Goal: Task Accomplishment & Management: Manage account settings

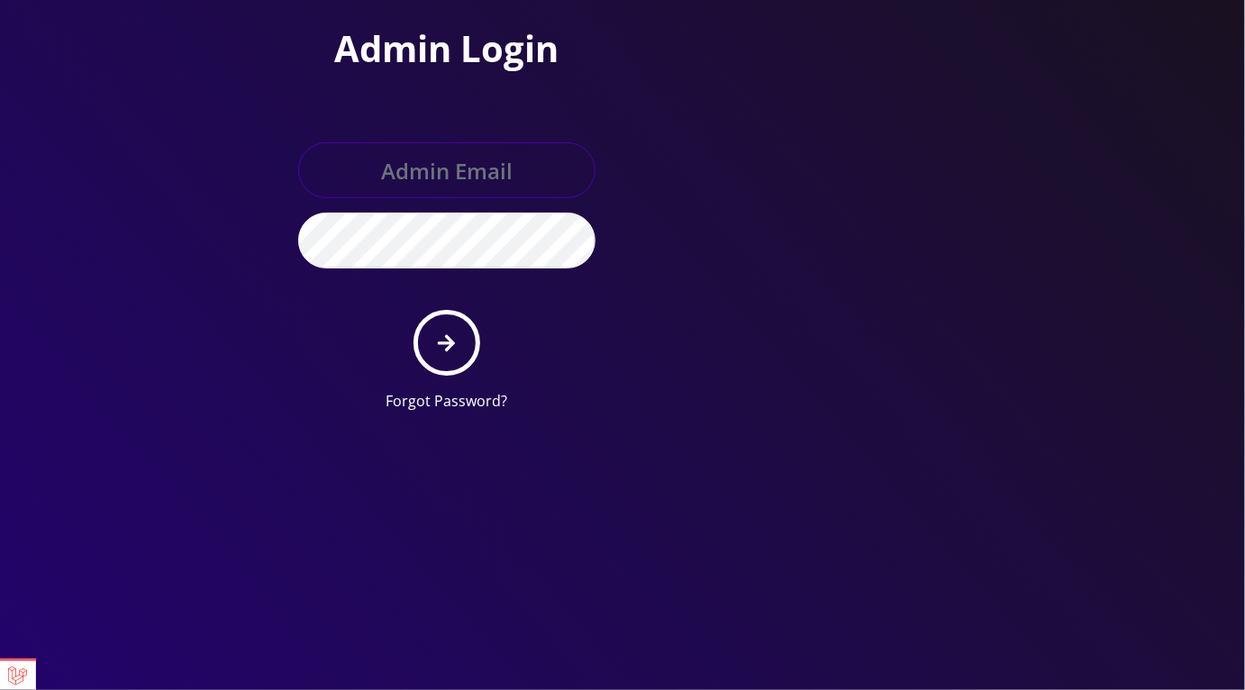
click at [447, 172] on input "text" at bounding box center [446, 170] width 297 height 56
type input "master@britex.pw"
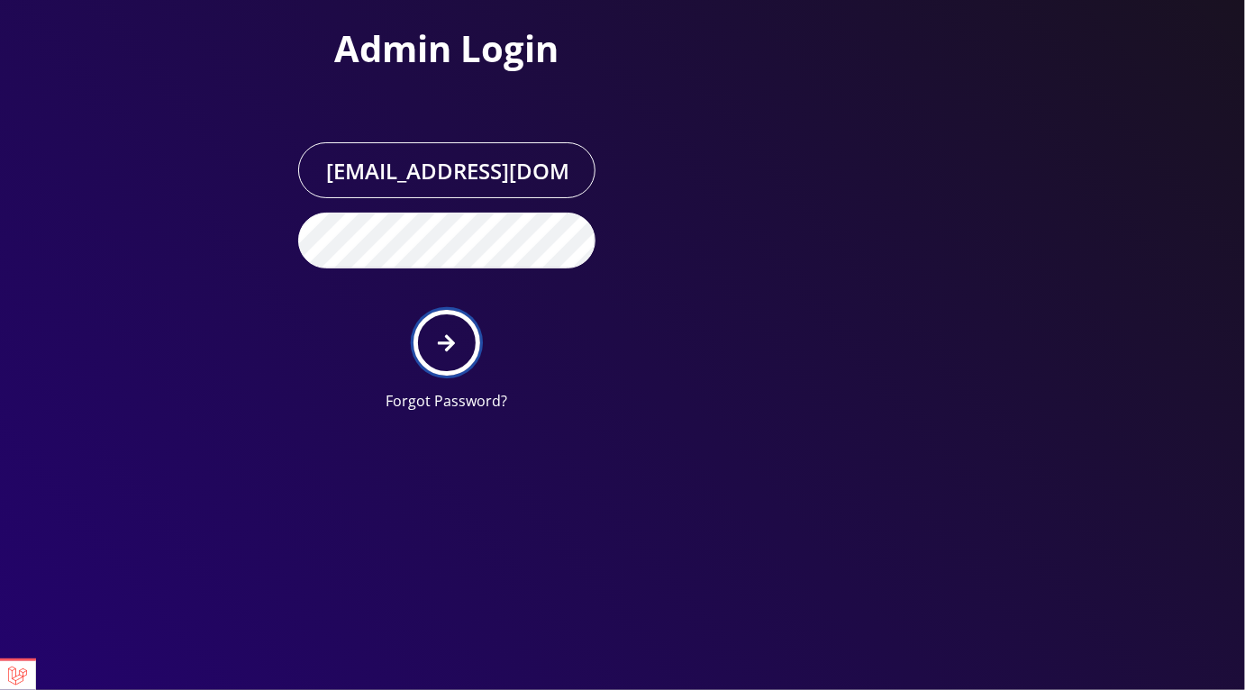
click at [459, 350] on button "submit" at bounding box center [447, 343] width 66 height 66
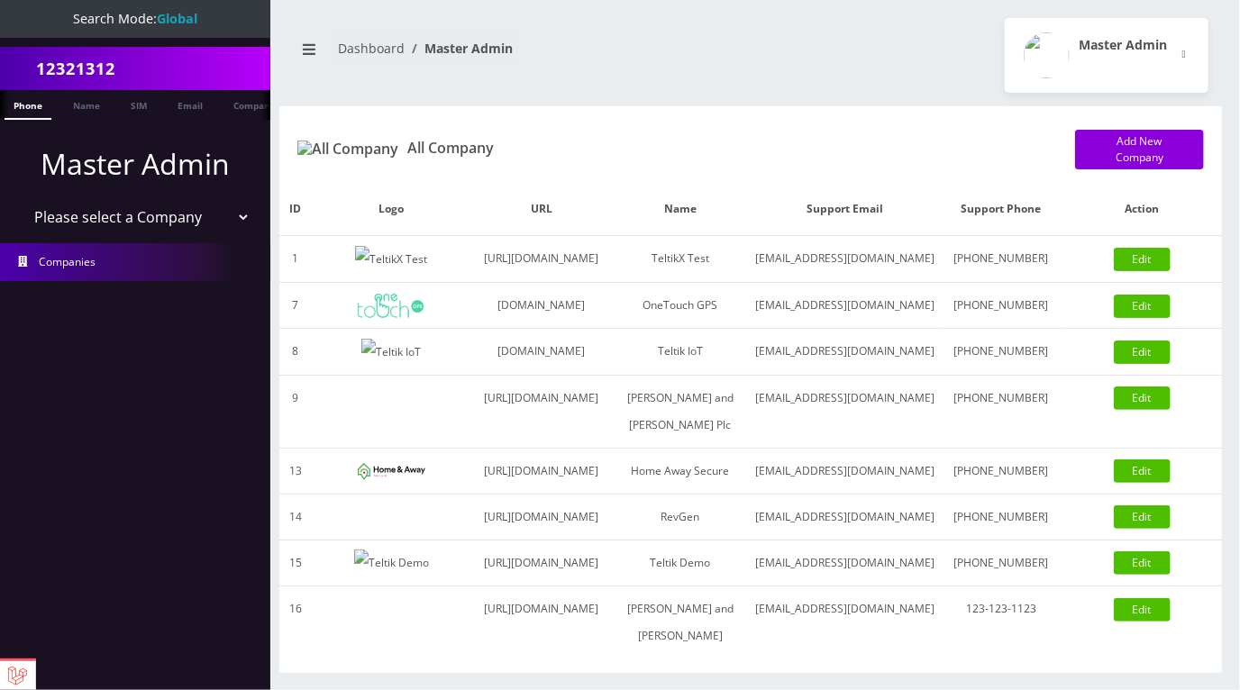
click at [95, 219] on select "Please select a Company TeltikX Test OneTouch GPS Teltik IoT [PERSON_NAME] and …" at bounding box center [136, 217] width 230 height 34
select select "1"
click at [21, 200] on select "Please select a Company TeltikX Test OneTouch GPS Teltik IoT Hale and Serrano P…" at bounding box center [136, 217] width 230 height 34
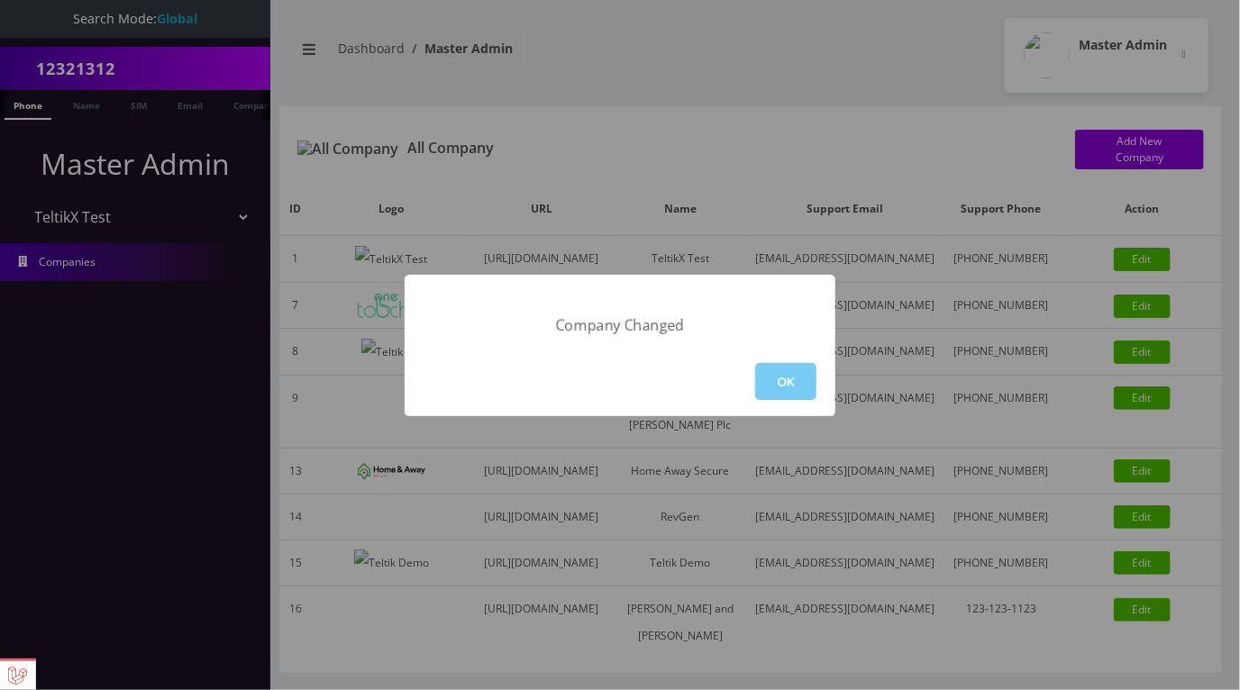
click at [801, 372] on button "OK" at bounding box center [785, 381] width 61 height 37
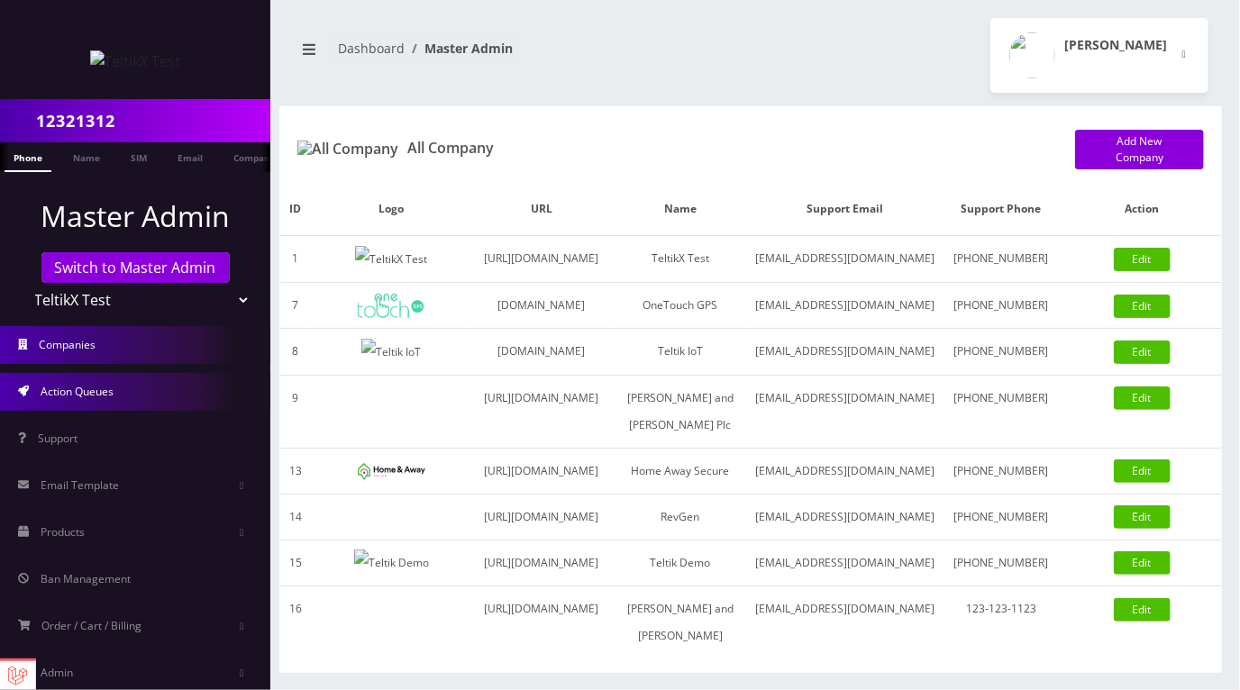
click at [124, 395] on link "Action Queues" at bounding box center [135, 392] width 270 height 38
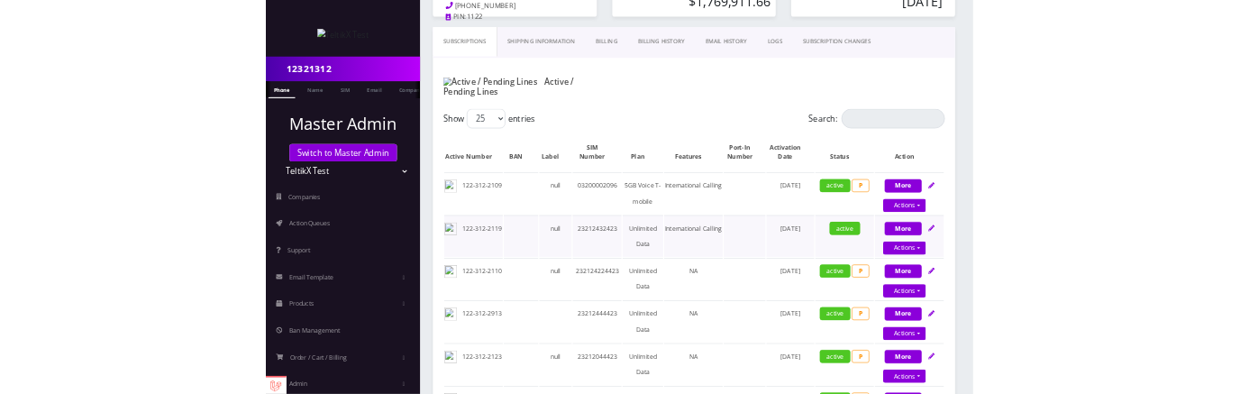
scroll to position [212, 0]
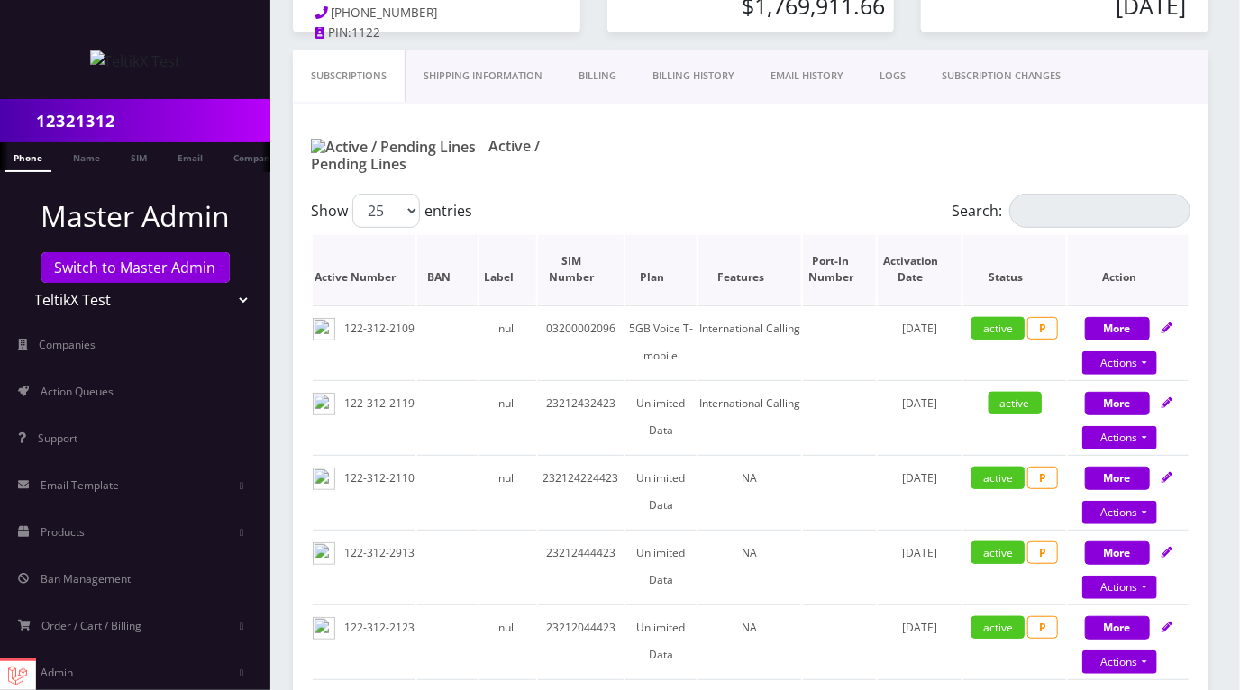
click at [678, 255] on th "Plan" at bounding box center [660, 269] width 71 height 68
click at [775, 256] on th "Features" at bounding box center [749, 269] width 103 height 68
click at [939, 246] on th "Activation Date" at bounding box center [920, 269] width 84 height 68
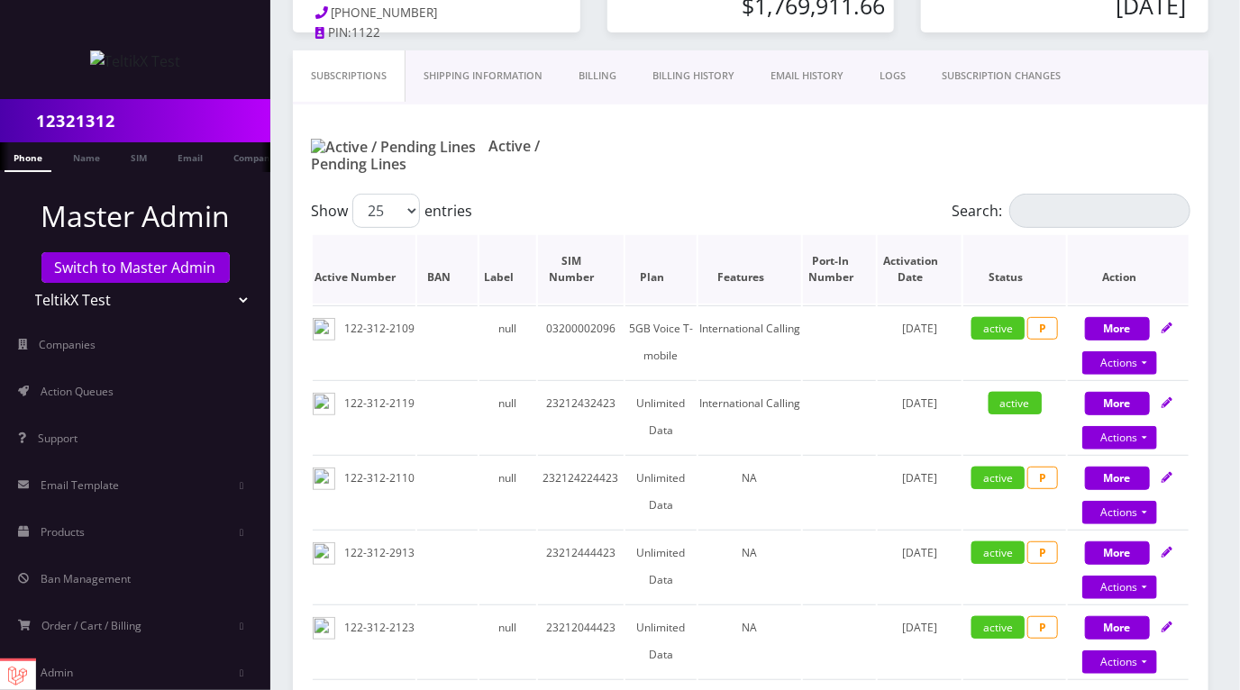
click at [939, 246] on th "Activation Date" at bounding box center [920, 269] width 84 height 68
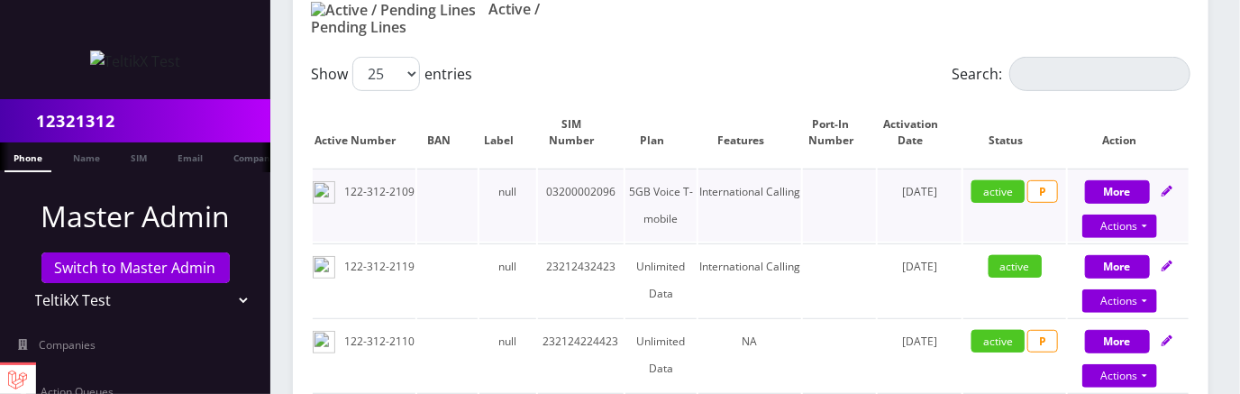
scroll to position [352, 0]
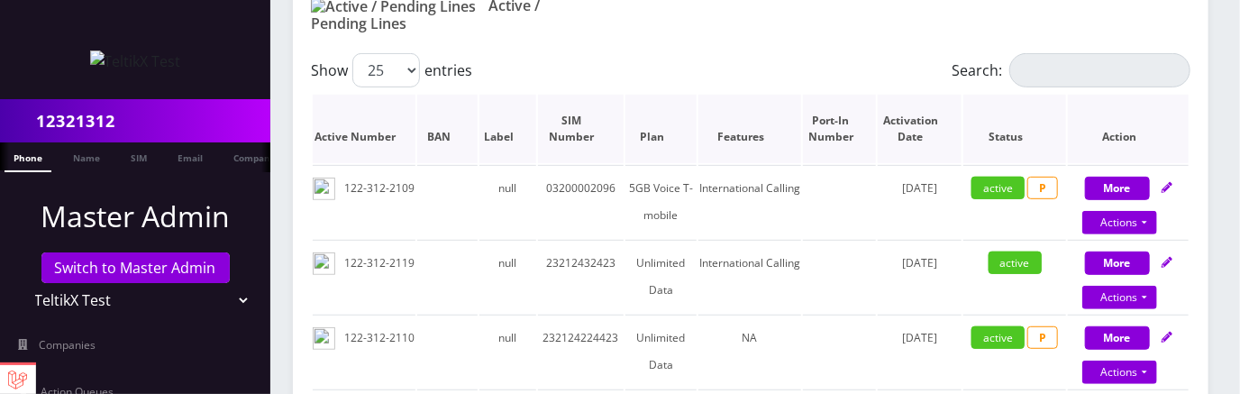
click at [942, 105] on th "Activation Date" at bounding box center [920, 129] width 84 height 68
click at [883, 53] on div "Show 25 50 100 250 500 entries" at bounding box center [641, 70] width 660 height 34
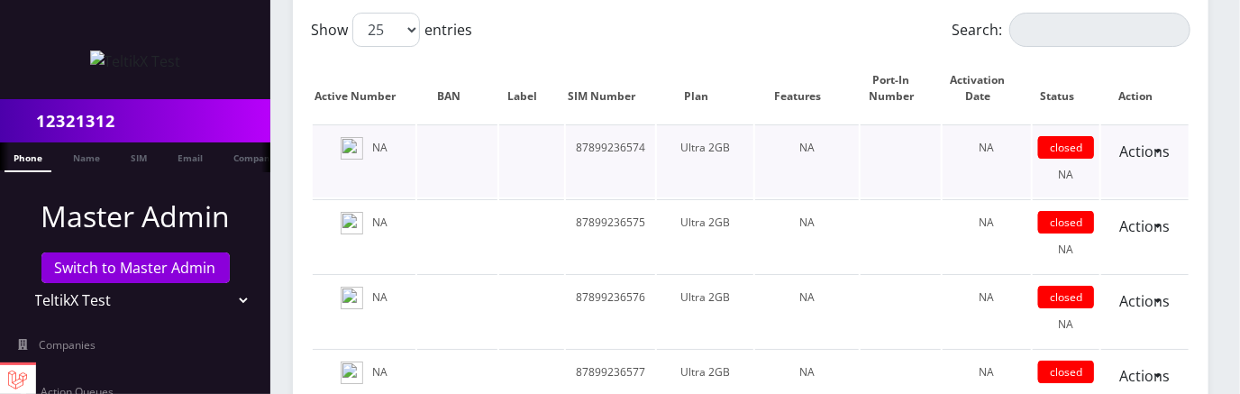
scroll to position [2924, 0]
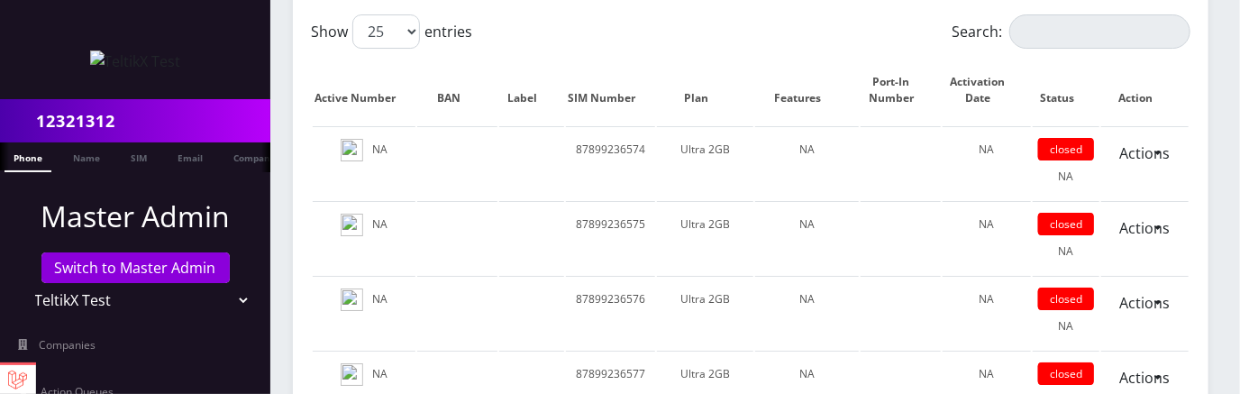
click at [1002, 67] on th "Activation Date" at bounding box center [986, 90] width 88 height 68
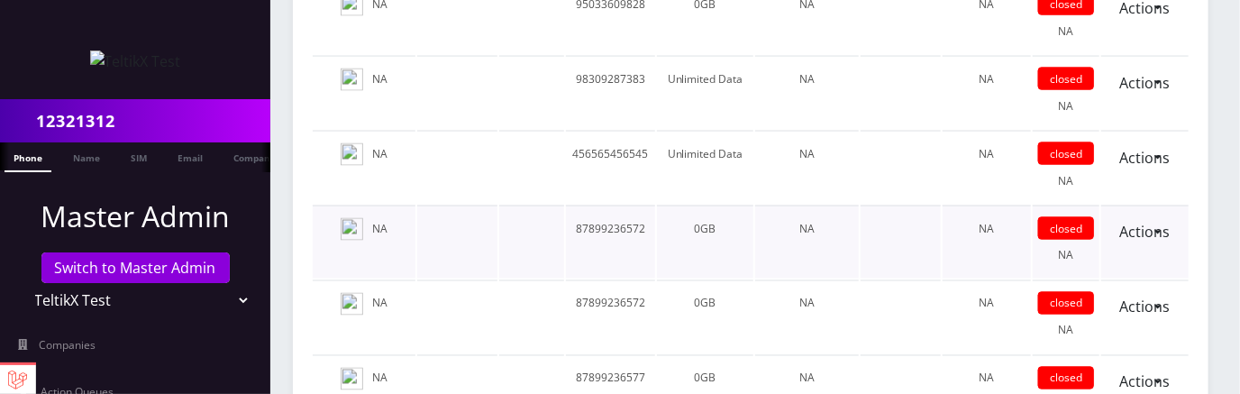
scroll to position [4778, 0]
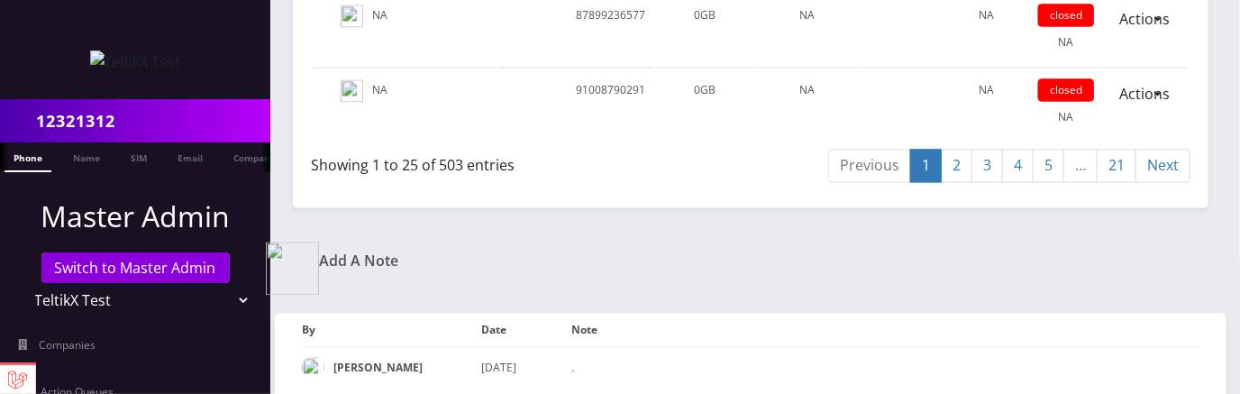
click at [1115, 149] on link "21" at bounding box center [1116, 165] width 40 height 33
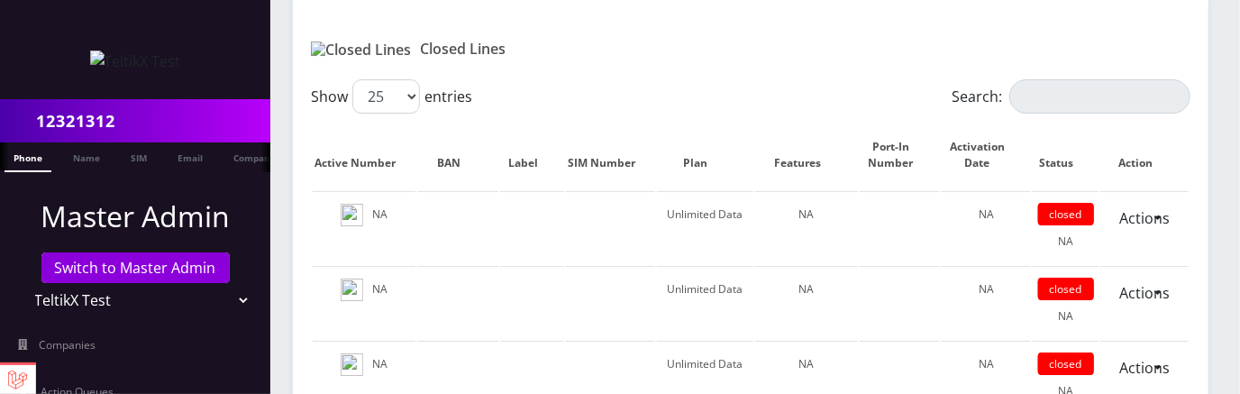
scroll to position [2850, 0]
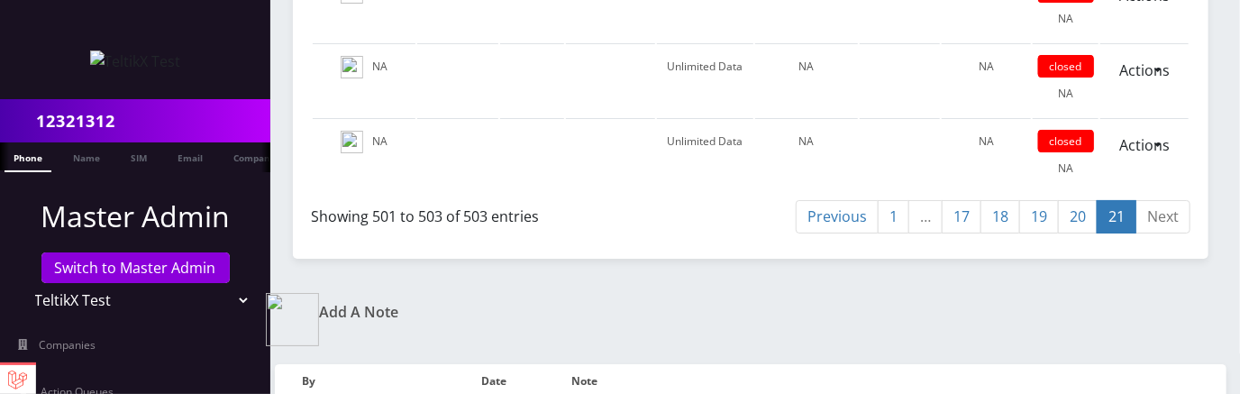
click at [893, 200] on link "1" at bounding box center [894, 216] width 32 height 33
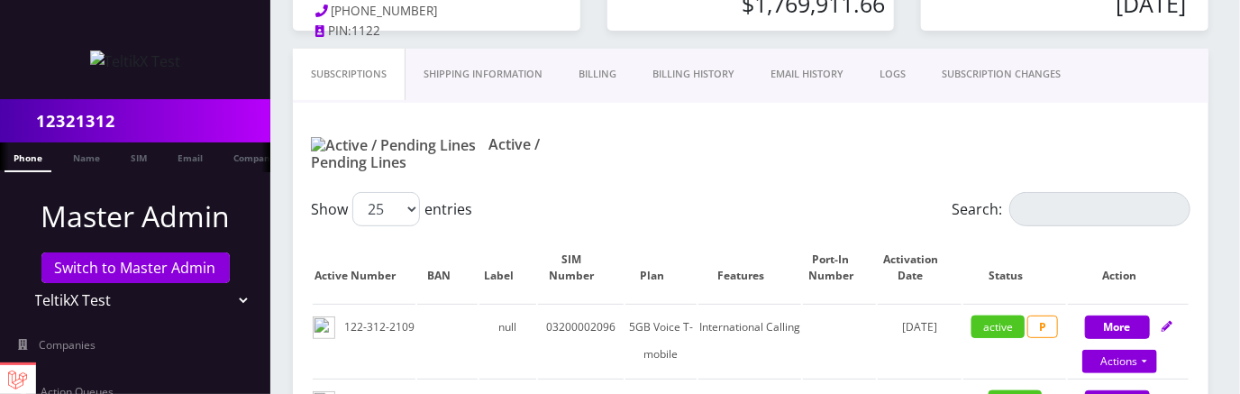
scroll to position [212, 0]
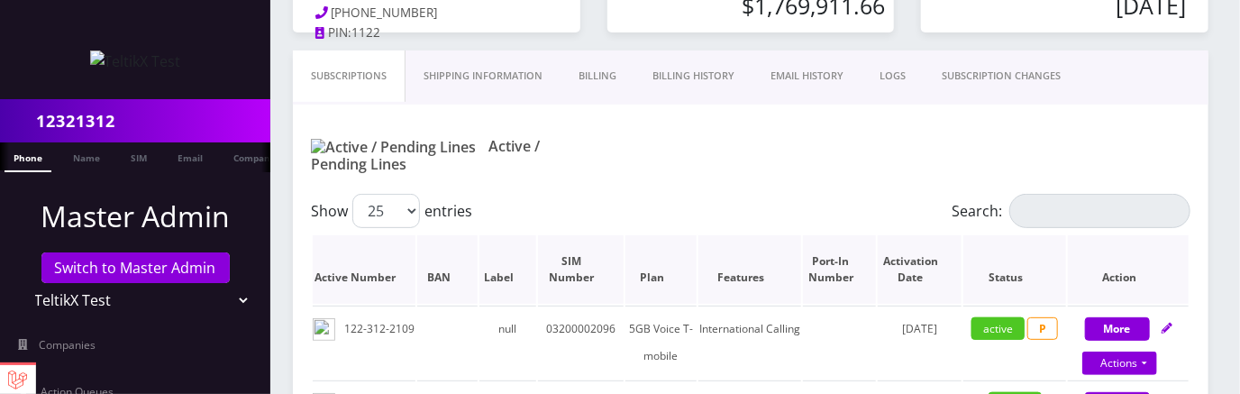
click at [948, 251] on th "Activation Date" at bounding box center [920, 269] width 84 height 68
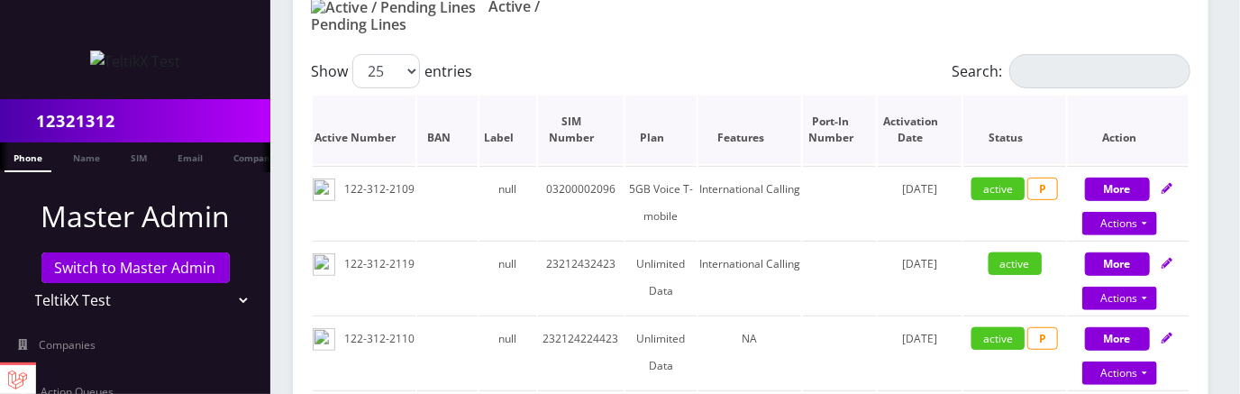
scroll to position [353, 0]
